Goal: Task Accomplishment & Management: Complete application form

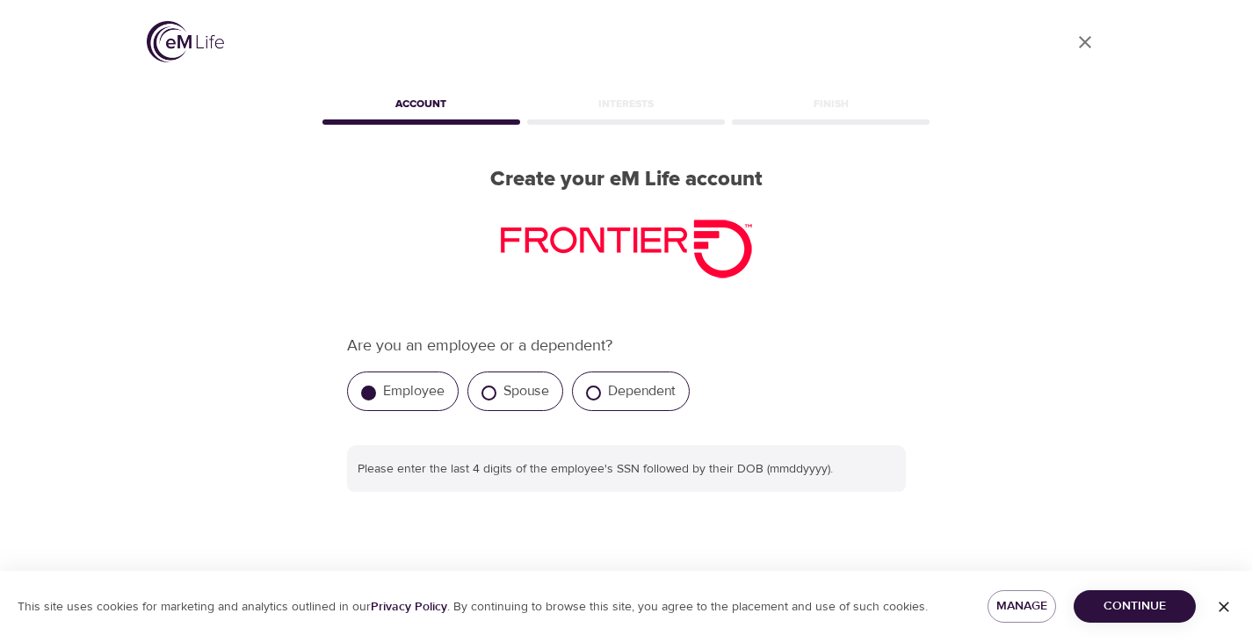
click at [408, 400] on div "Employee" at bounding box center [403, 392] width 112 height 40
click at [1134, 612] on span "Continue" at bounding box center [1135, 607] width 94 height 22
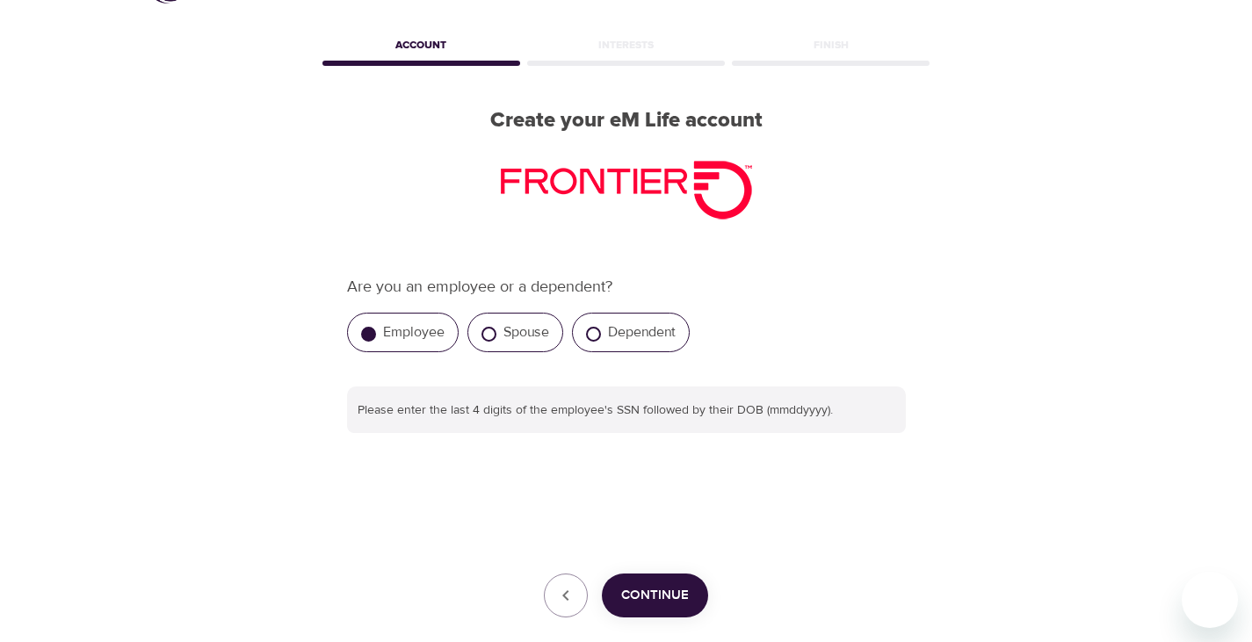
scroll to position [88, 0]
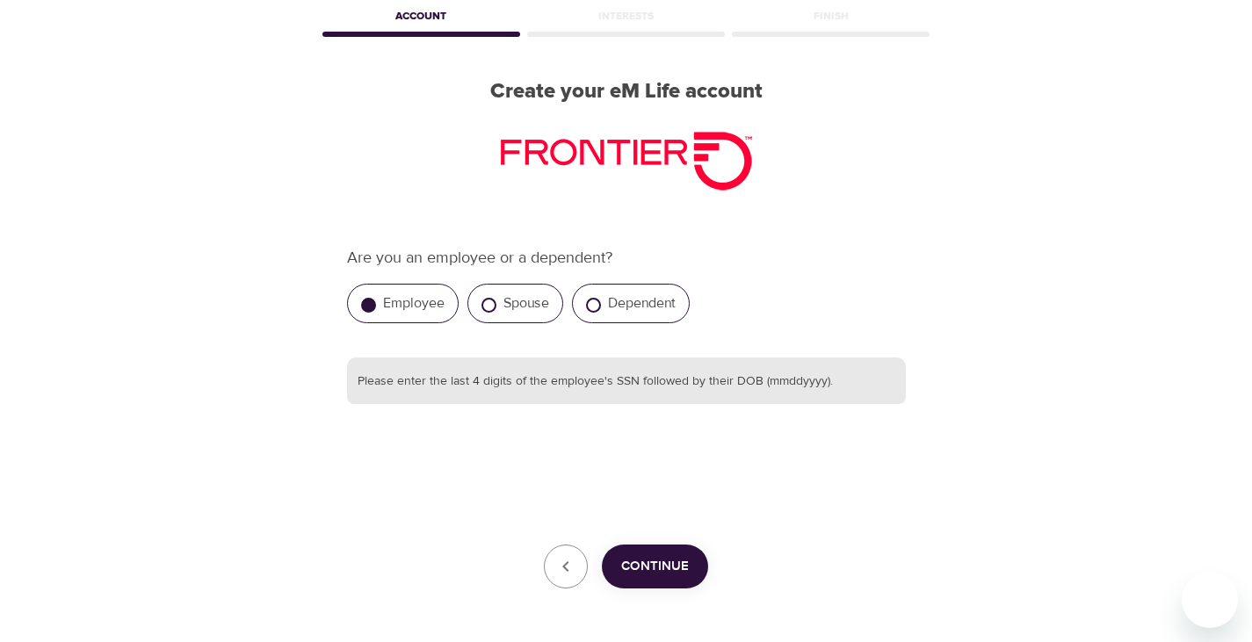
click at [475, 387] on input "text" at bounding box center [626, 381] width 559 height 47
type input "708804061955"
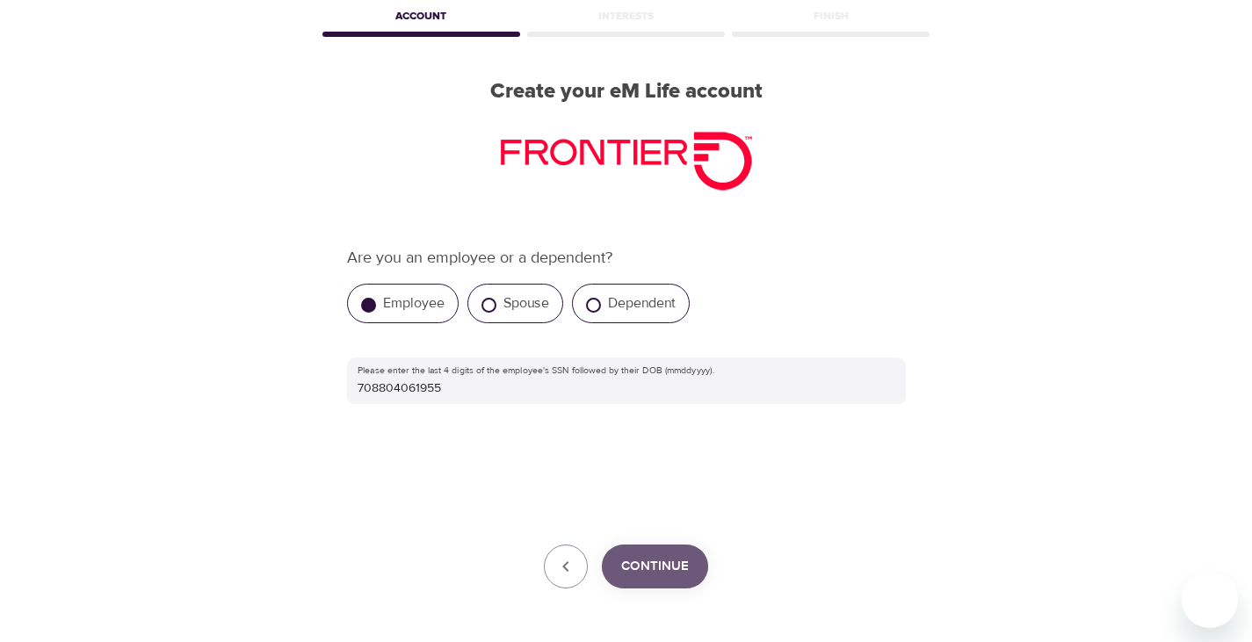
click at [626, 555] on span "Continue" at bounding box center [655, 566] width 68 height 23
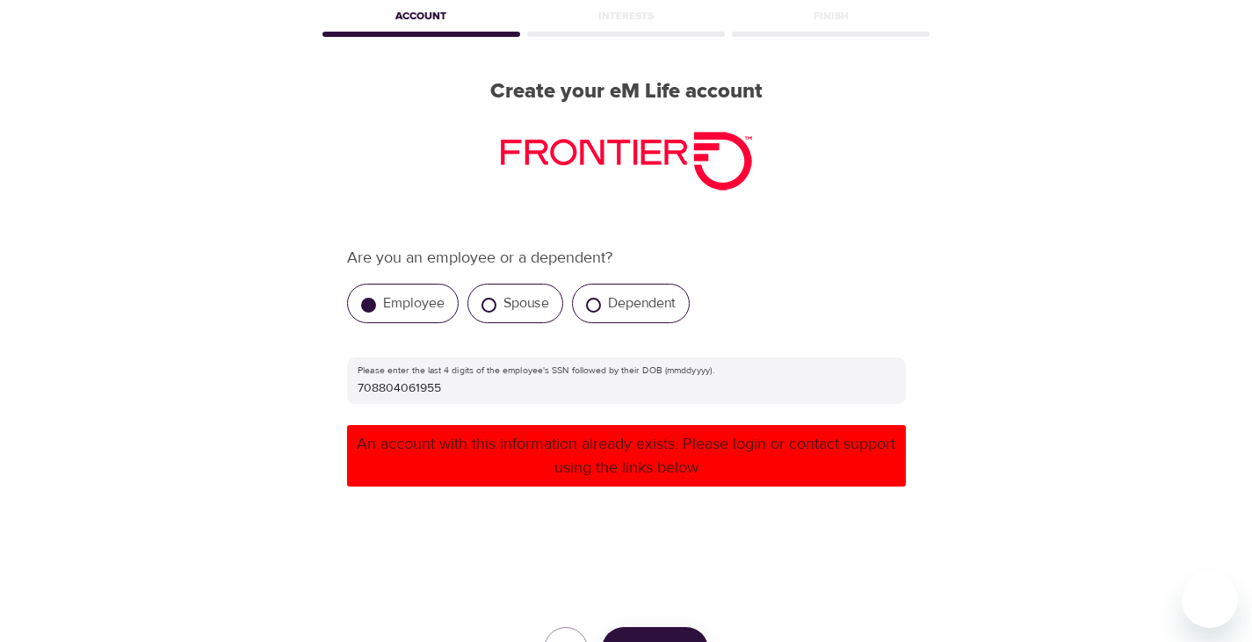
click at [926, 235] on div "Are you an employee or a dependent? Employee Spouse Dependent Please enter the …" at bounding box center [626, 459] width 615 height 482
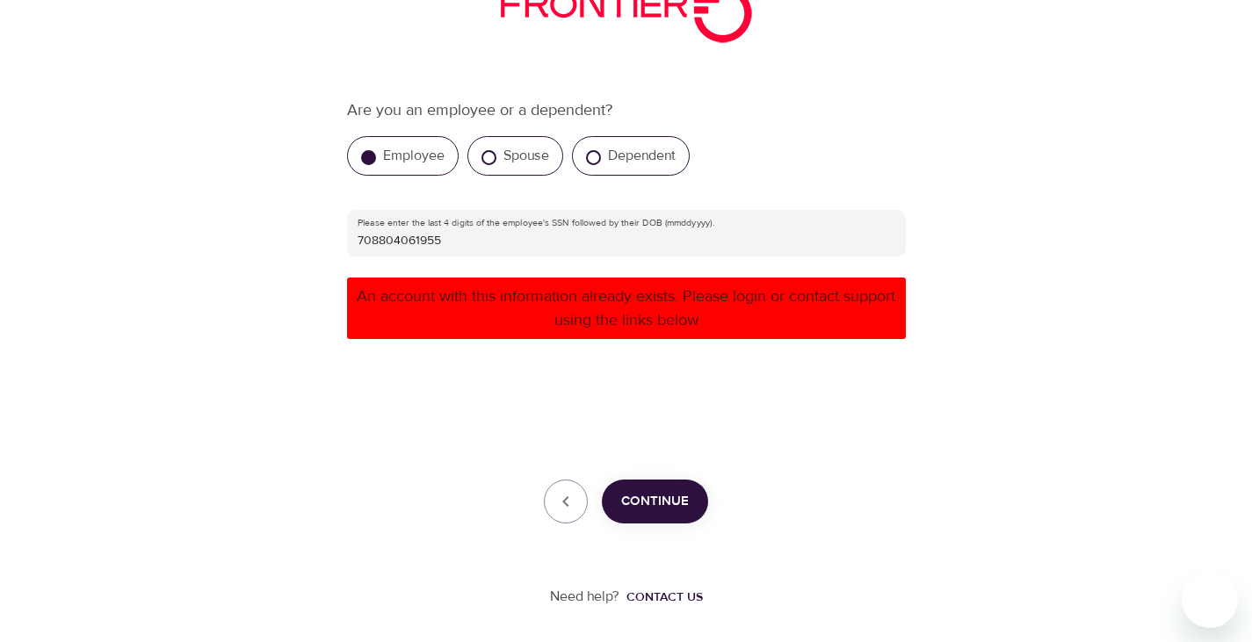
scroll to position [0, 0]
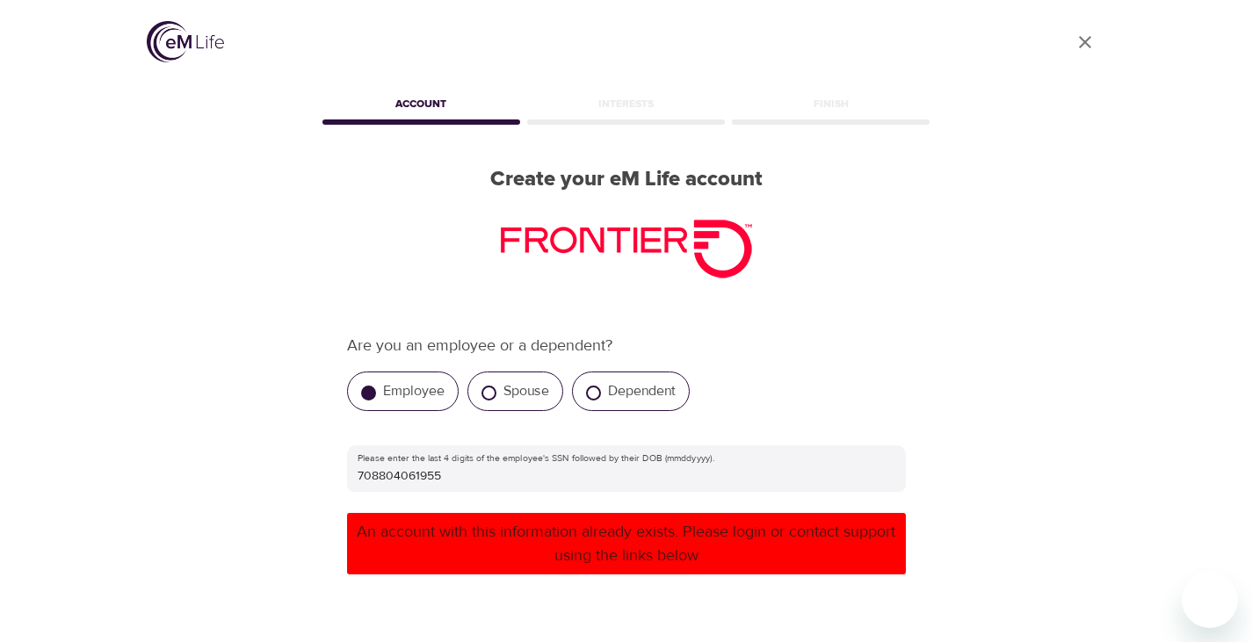
click at [706, 344] on p "Are you an employee or a dependent?" at bounding box center [626, 346] width 559 height 24
click at [1082, 30] on link "User Profile" at bounding box center [1085, 42] width 42 height 42
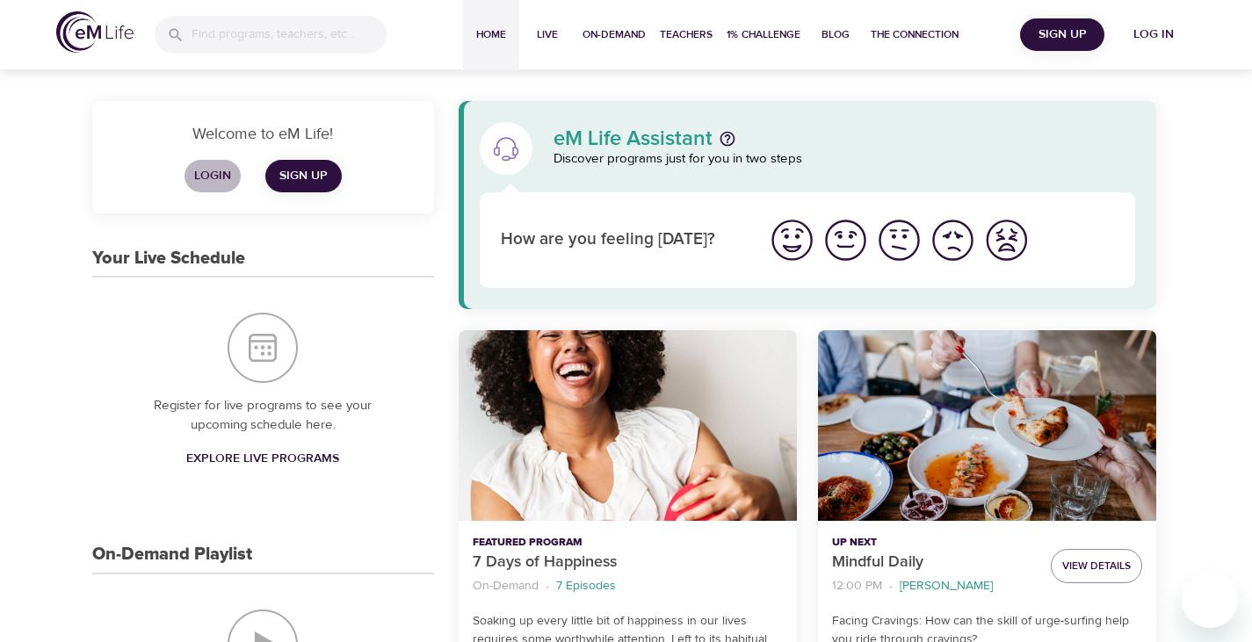
click at [202, 176] on span "Login" at bounding box center [213, 176] width 42 height 22
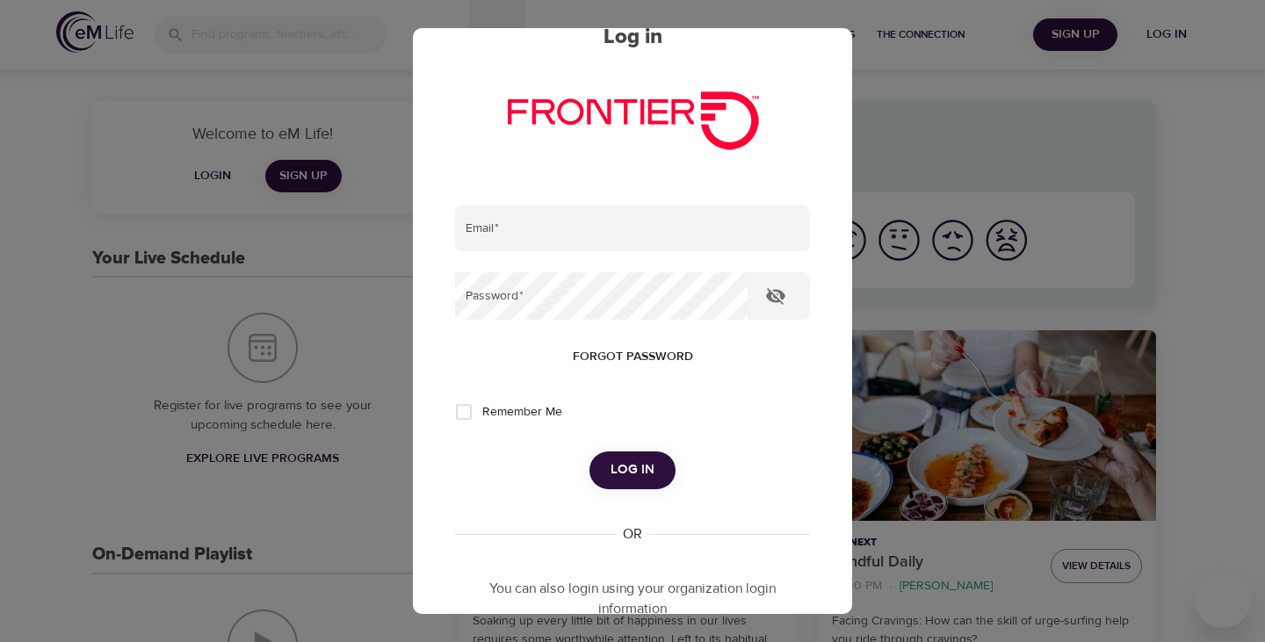
scroll to position [342, 0]
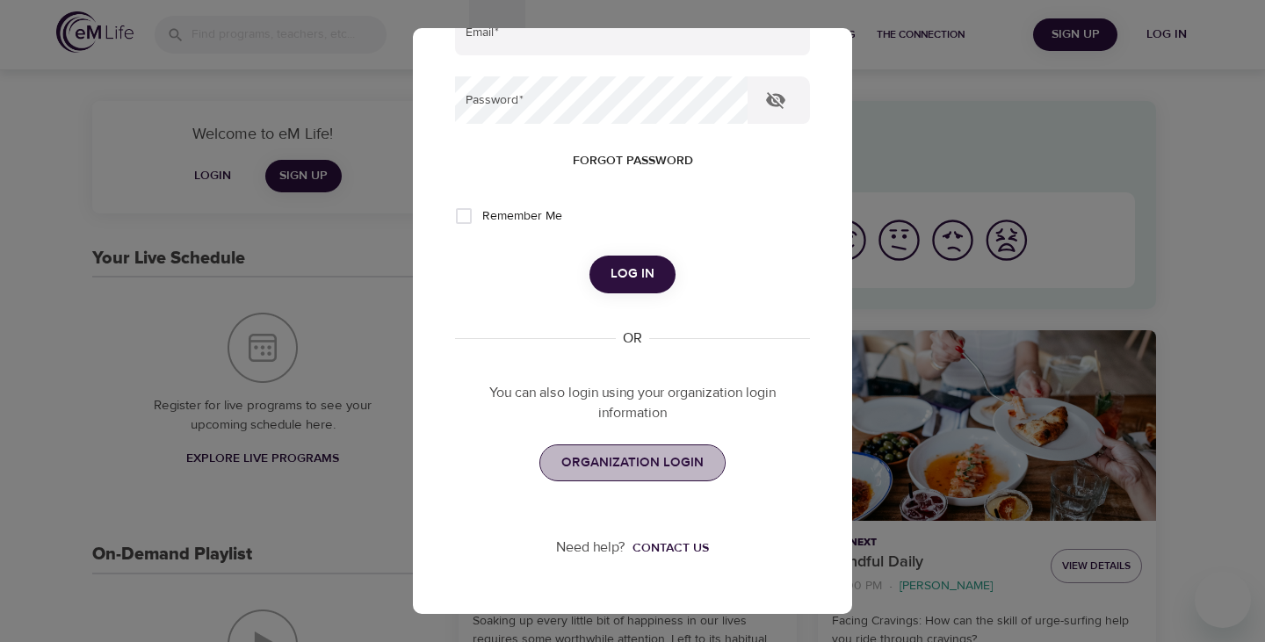
click at [600, 472] on span "ORGANIZATION LOGIN" at bounding box center [632, 463] width 142 height 23
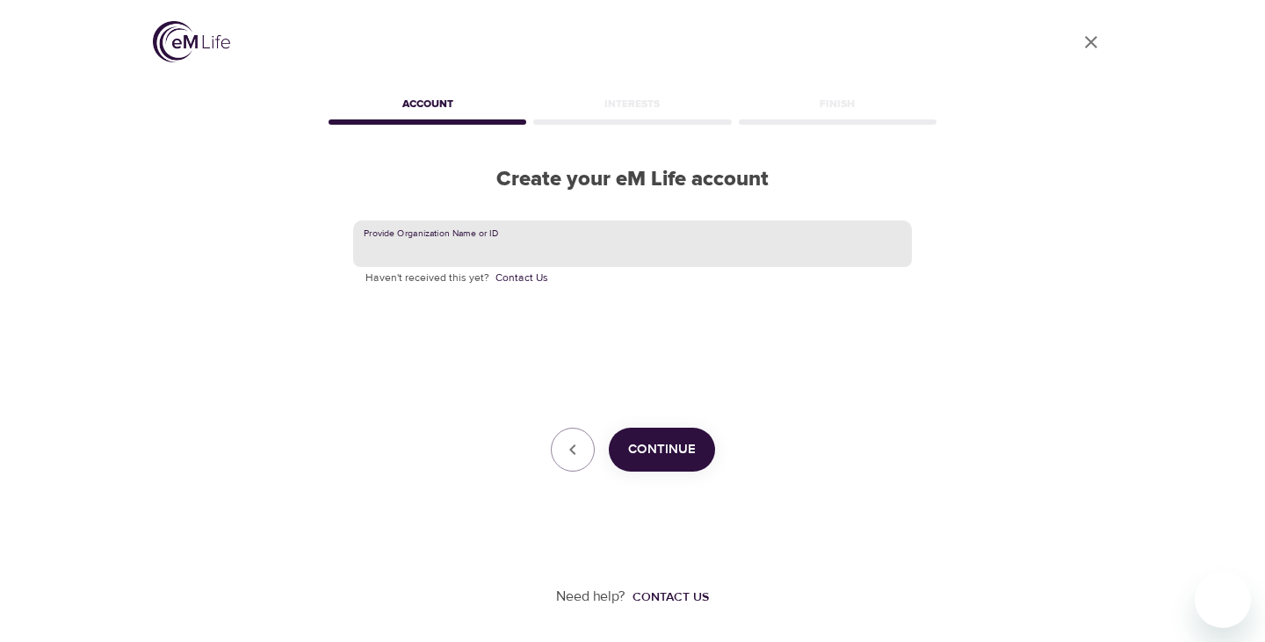
click at [394, 247] on input "text" at bounding box center [632, 244] width 559 height 47
click at [664, 481] on div "Provide Organization Name or ID Haven't received this yet? Contact Us Continue" at bounding box center [632, 346] width 615 height 308
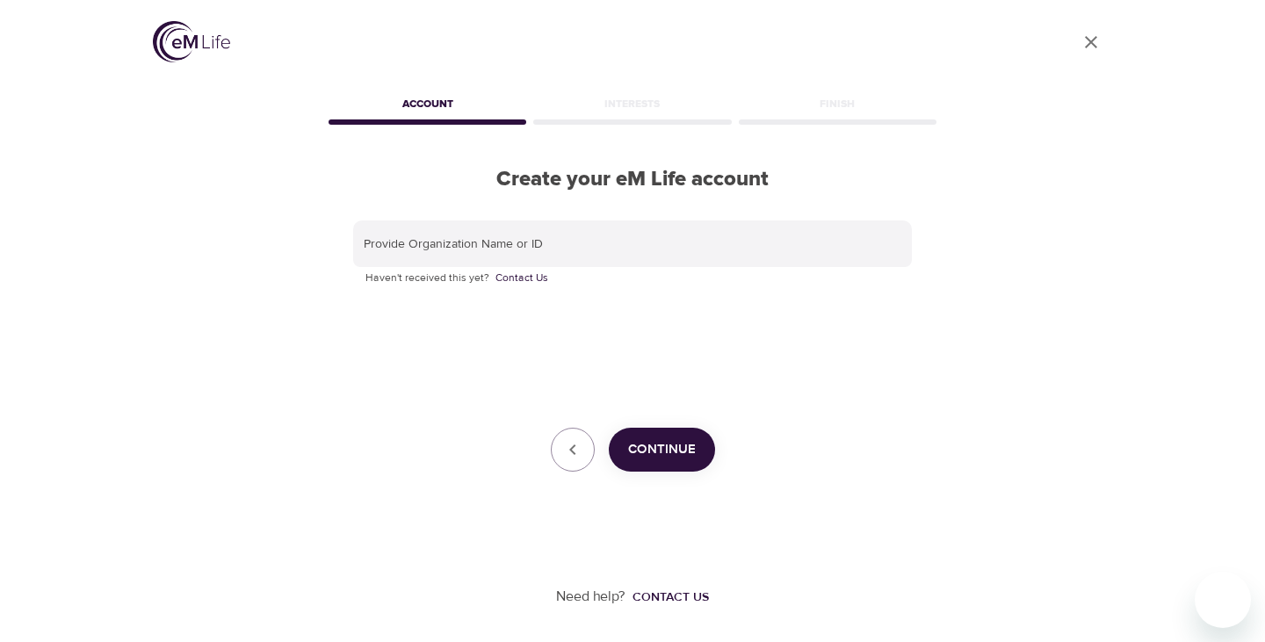
click at [663, 458] on span "Continue" at bounding box center [662, 449] width 68 height 23
